Goal: Transaction & Acquisition: Purchase product/service

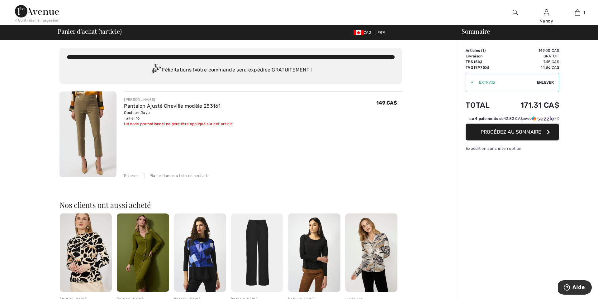
click at [547, 83] on span "Enlever" at bounding box center [545, 82] width 17 height 6
click at [506, 135] on span "Procédez au sommaire" at bounding box center [511, 132] width 61 height 6
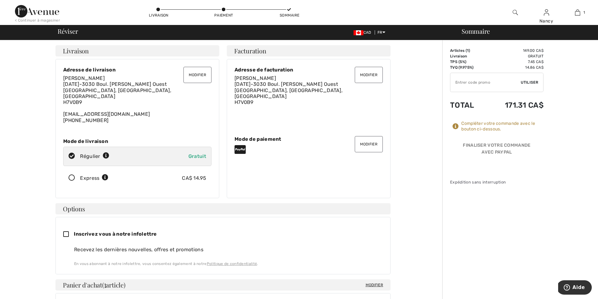
click at [367, 141] on button "Modifier" at bounding box center [369, 144] width 28 height 16
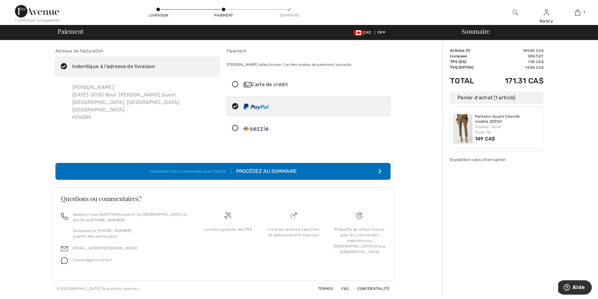
click at [263, 85] on div "Carte de crédit" at bounding box center [315, 84] width 143 height 7
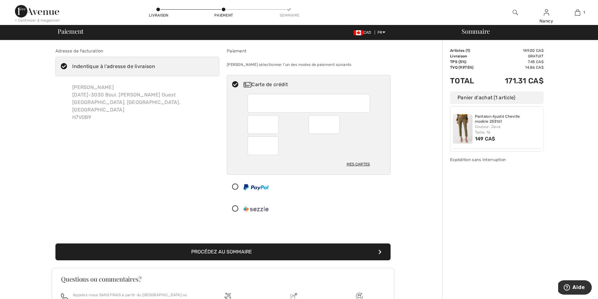
click at [225, 249] on button "Procédez au sommaire" at bounding box center [222, 251] width 335 height 17
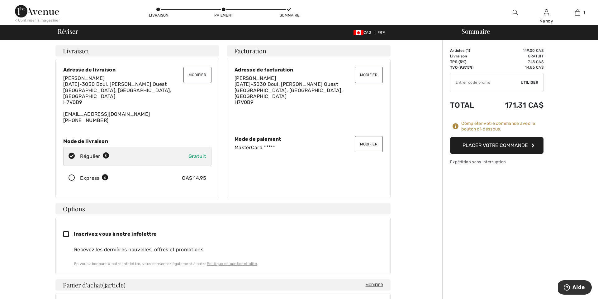
click at [487, 147] on button "Placer votre commande" at bounding box center [496, 145] width 93 height 17
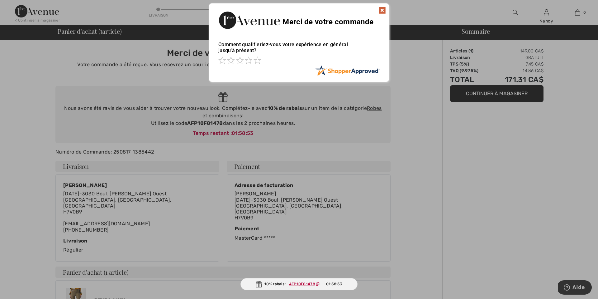
click at [384, 10] on img at bounding box center [382, 10] width 7 height 7
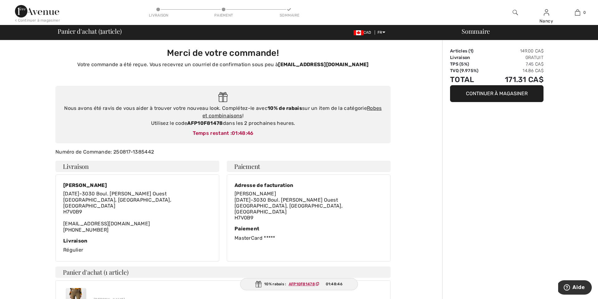
click at [515, 12] on img at bounding box center [515, 12] width 5 height 7
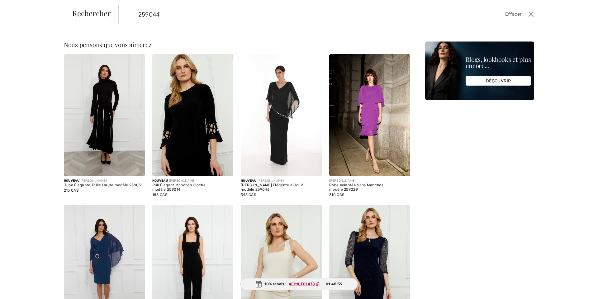
type input "259044"
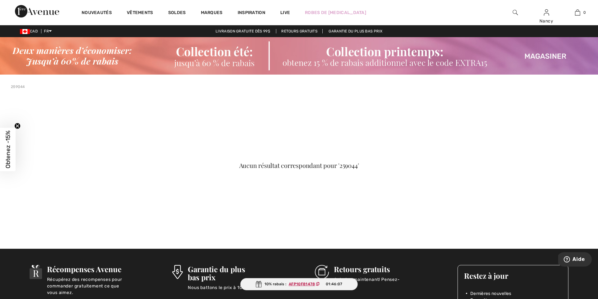
click at [515, 12] on img at bounding box center [515, 12] width 5 height 7
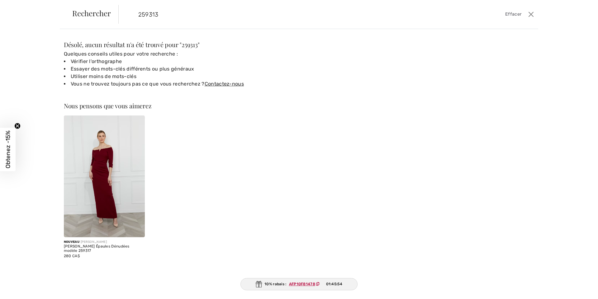
type input "259313"
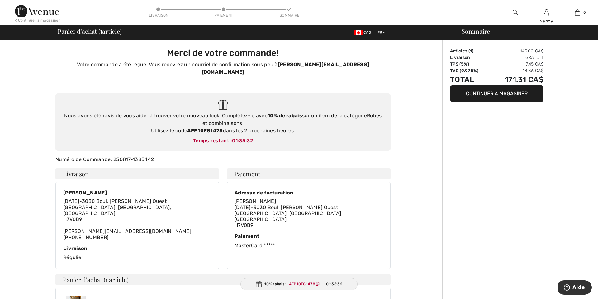
click at [35, 11] on img at bounding box center [37, 11] width 44 height 12
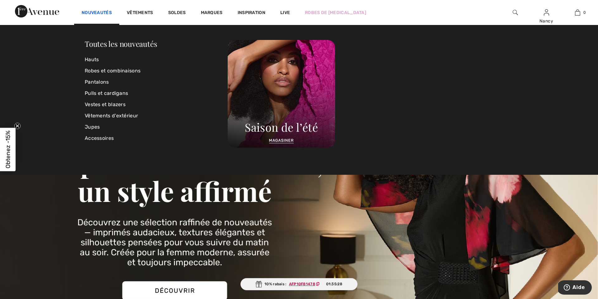
click at [99, 11] on link "Nouveautés" at bounding box center [97, 13] width 30 height 7
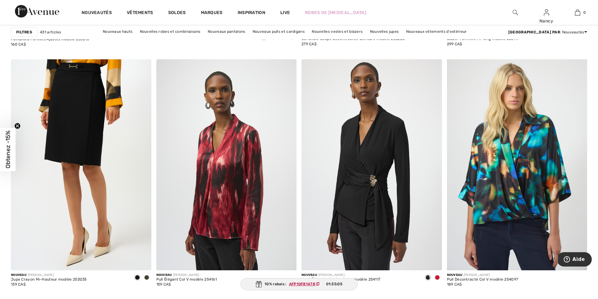
scroll to position [2439, 0]
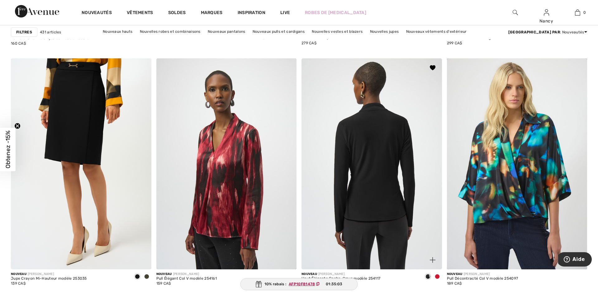
click at [348, 161] on img at bounding box center [372, 163] width 141 height 211
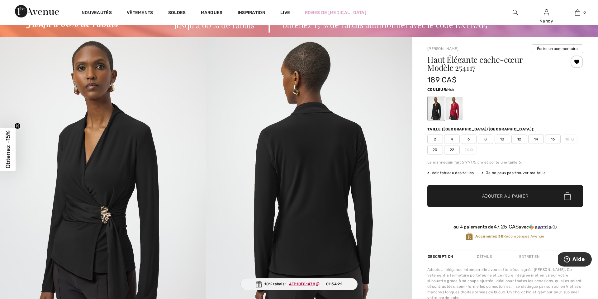
scroll to position [36, 0]
